Goal: Information Seeking & Learning: Find specific fact

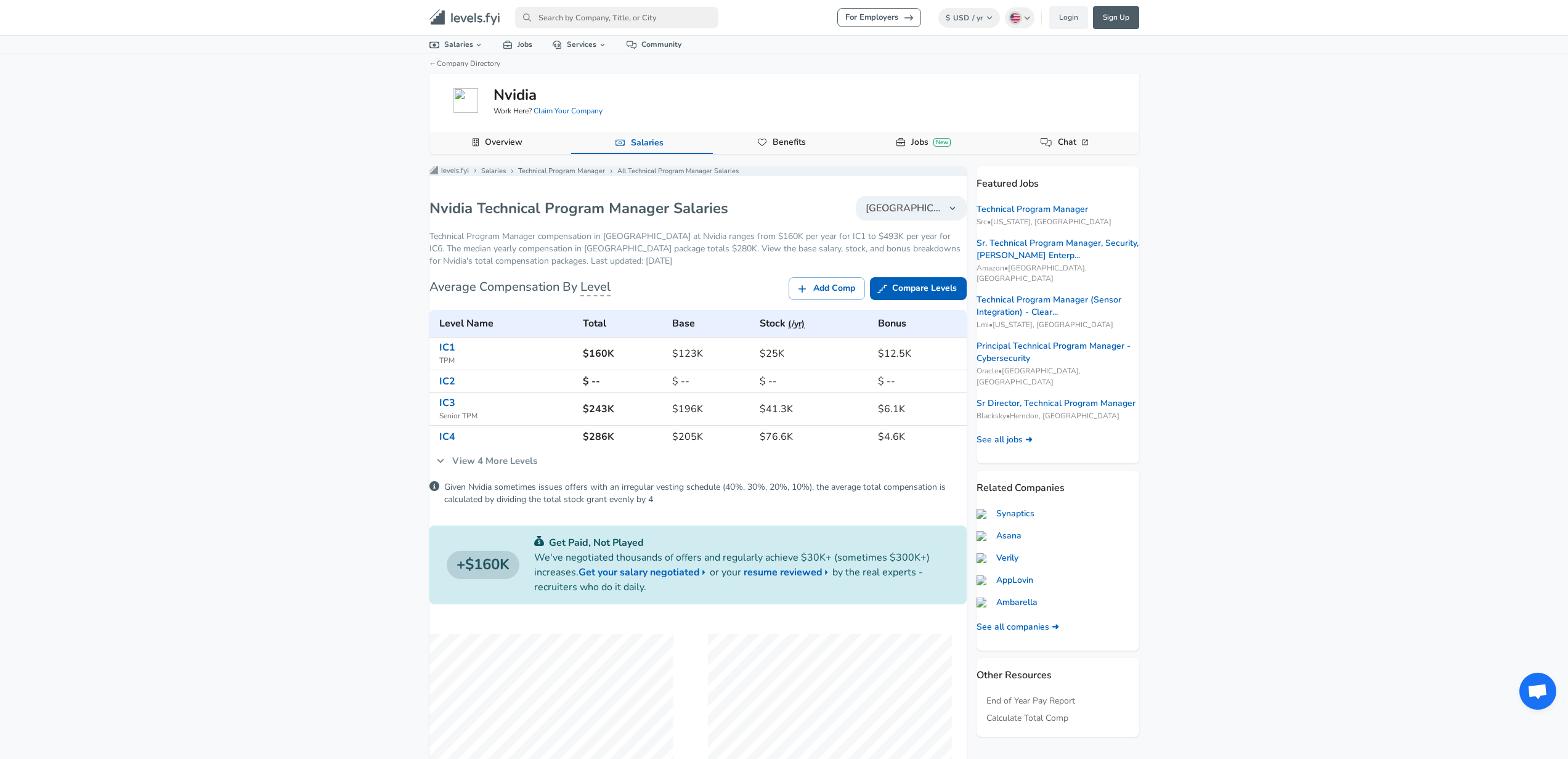
click at [540, 467] on link "View 4 More Levels" at bounding box center [486, 461] width 115 height 26
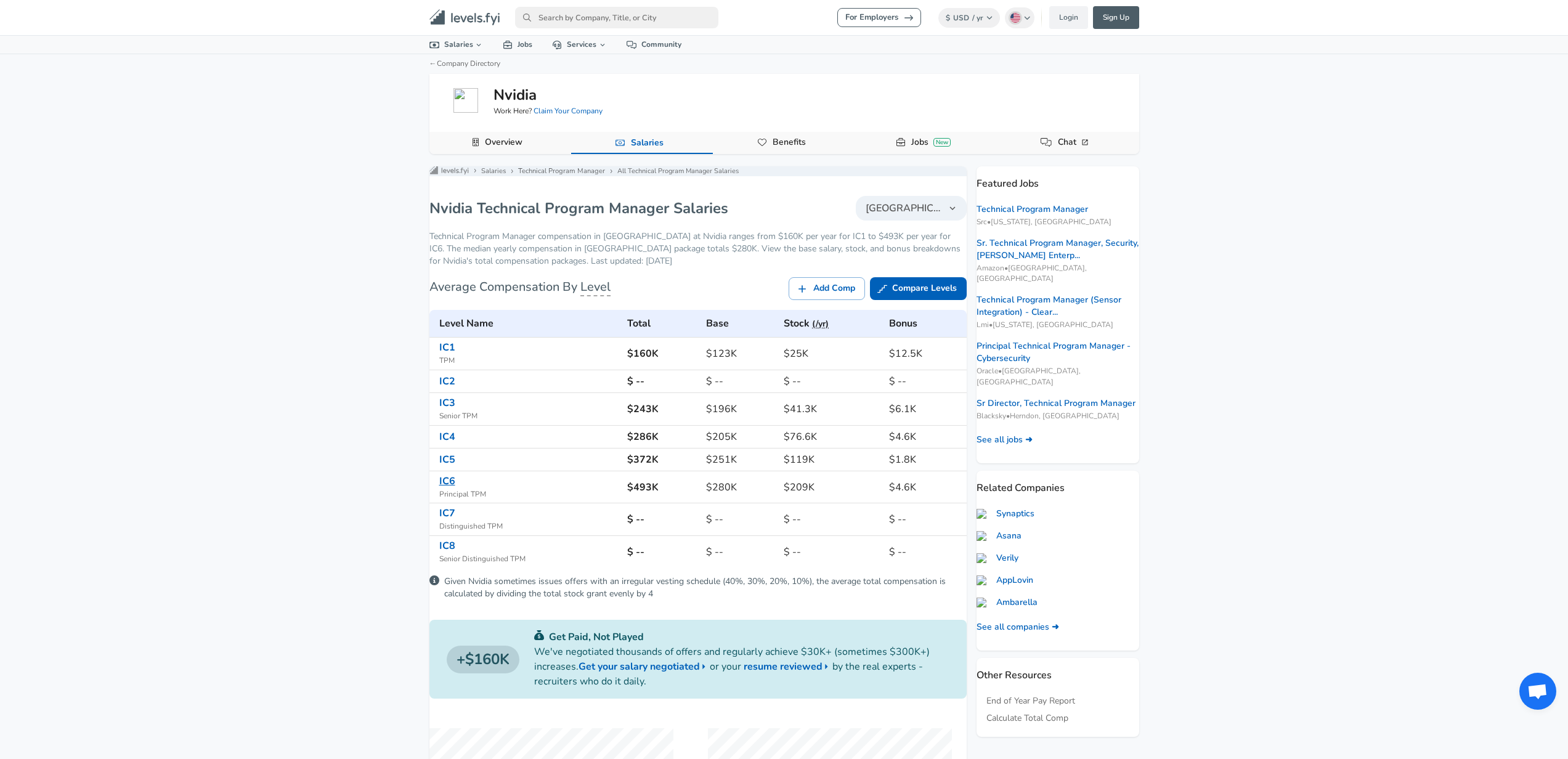
click at [455, 488] on link "IC6" at bounding box center [447, 481] width 16 height 13
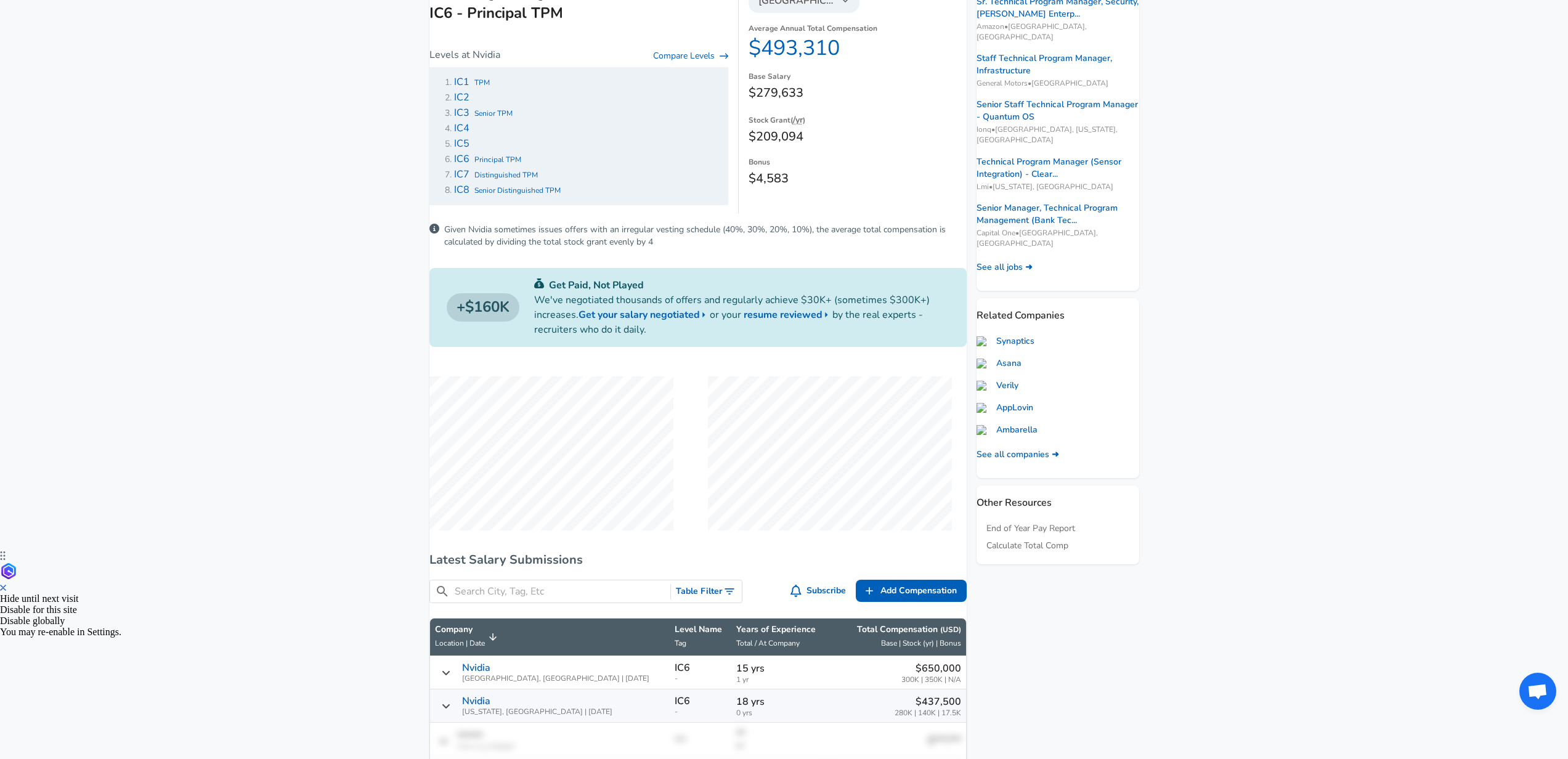
scroll to position [375, 0]
